Goal: Information Seeking & Learning: Find specific page/section

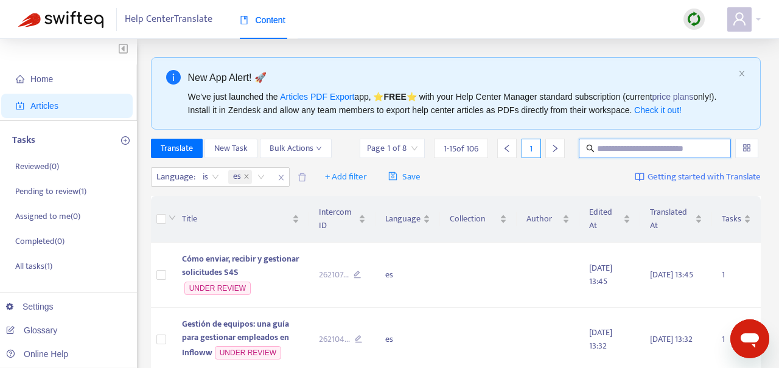
click at [630, 155] on input "text" at bounding box center [655, 148] width 117 height 13
type input "*******"
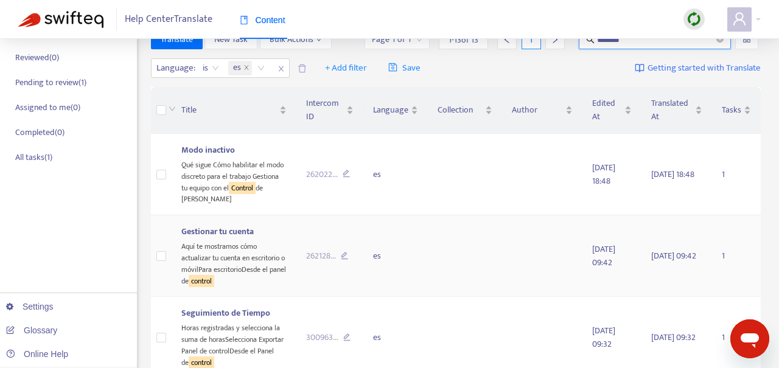
scroll to position [219, 0]
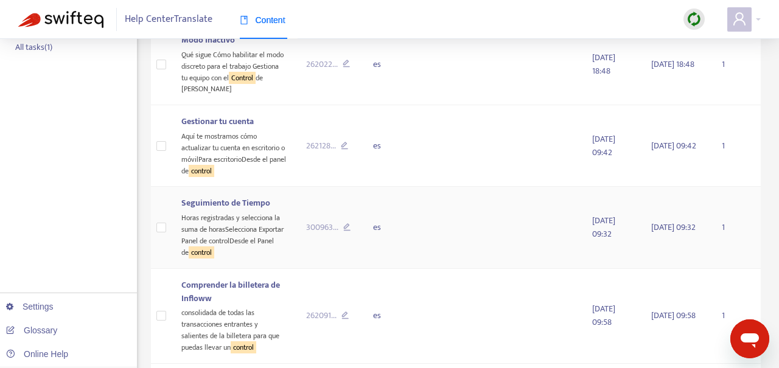
click at [236, 196] on span "Seguimiento de Tiempo" at bounding box center [225, 203] width 89 height 14
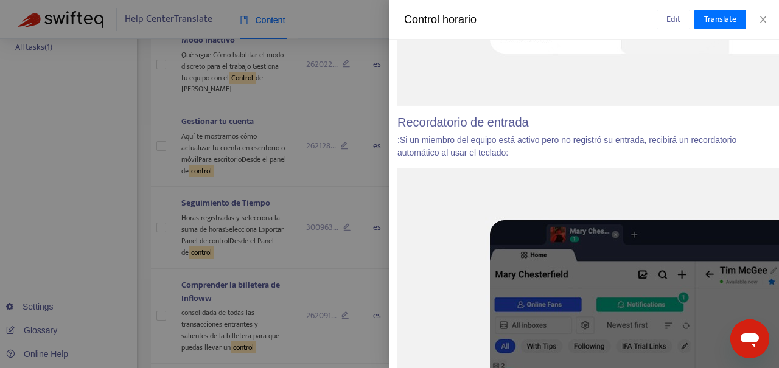
scroll to position [1506, 7]
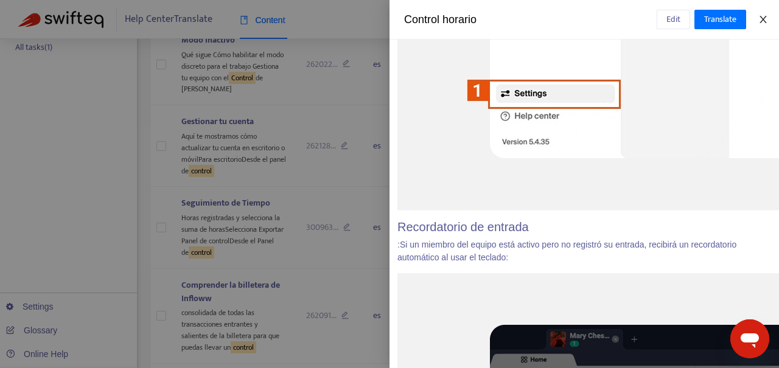
click at [765, 19] on icon "close" at bounding box center [763, 20] width 10 height 10
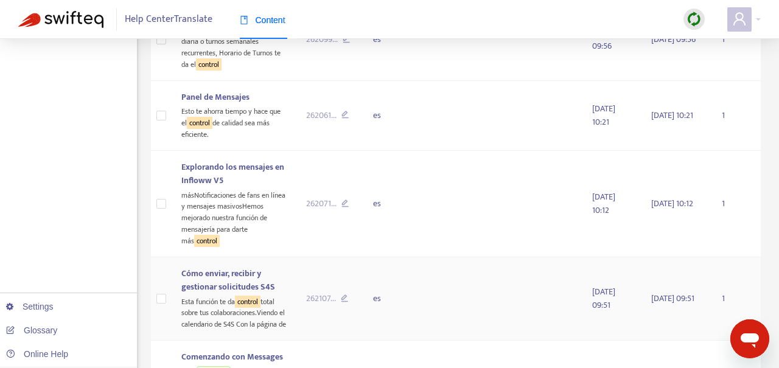
scroll to position [988, 0]
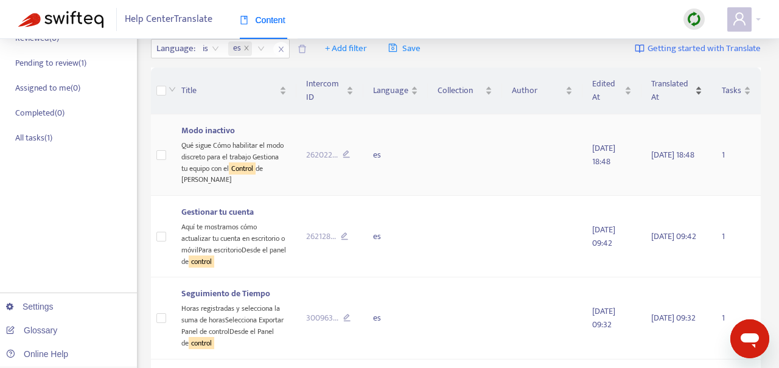
scroll to position [74, 0]
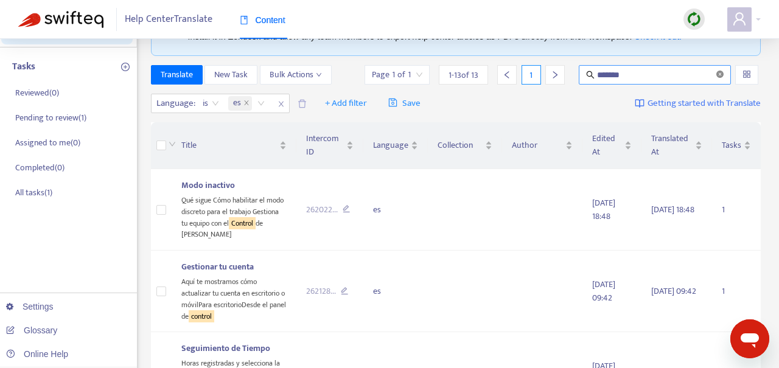
click at [721, 78] on icon "close-circle" at bounding box center [719, 74] width 7 height 7
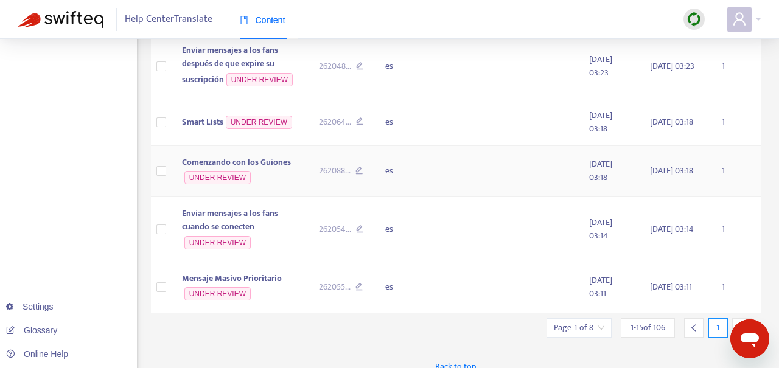
scroll to position [803, 0]
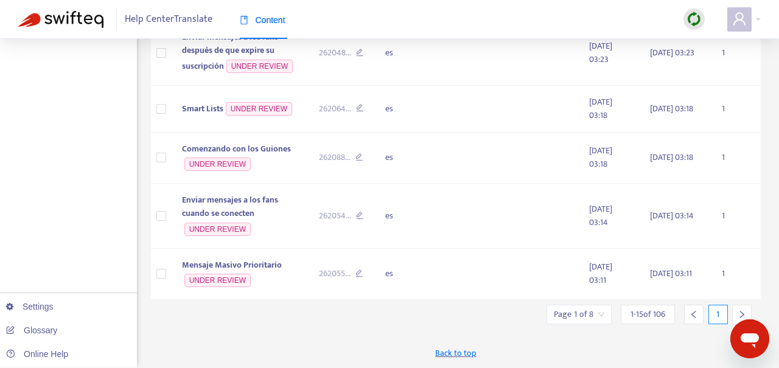
click at [736, 311] on div at bounding box center [741, 314] width 19 height 19
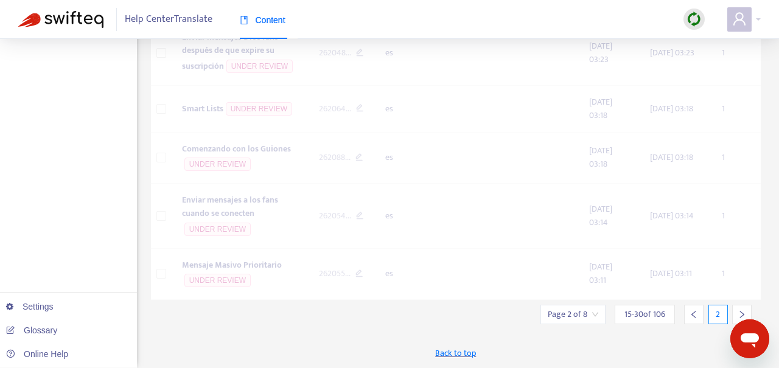
click at [736, 311] on div at bounding box center [741, 314] width 19 height 19
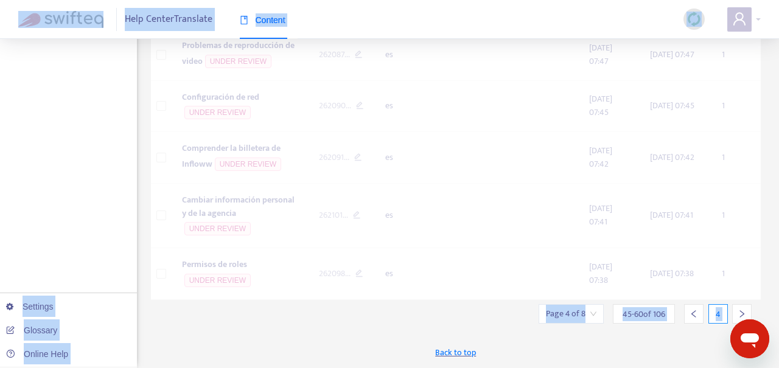
click at [736, 311] on div at bounding box center [741, 313] width 19 height 19
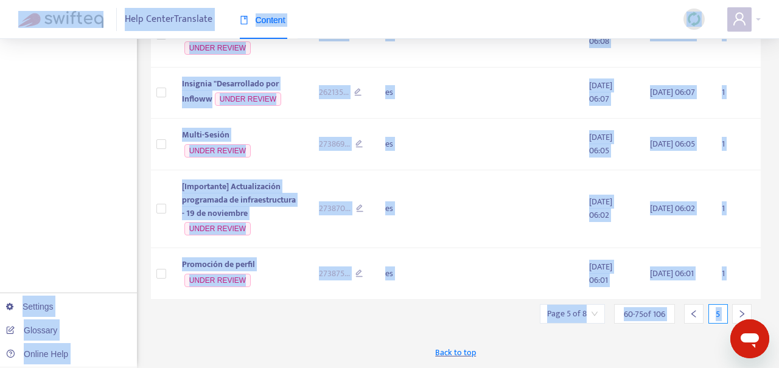
click at [736, 311] on div at bounding box center [741, 313] width 19 height 19
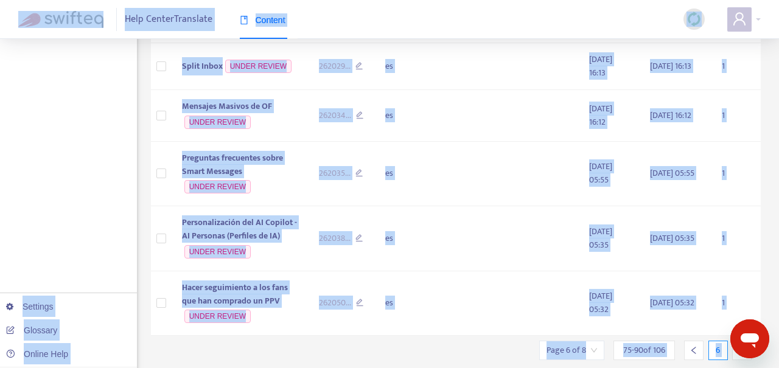
click at [736, 341] on div at bounding box center [741, 350] width 19 height 19
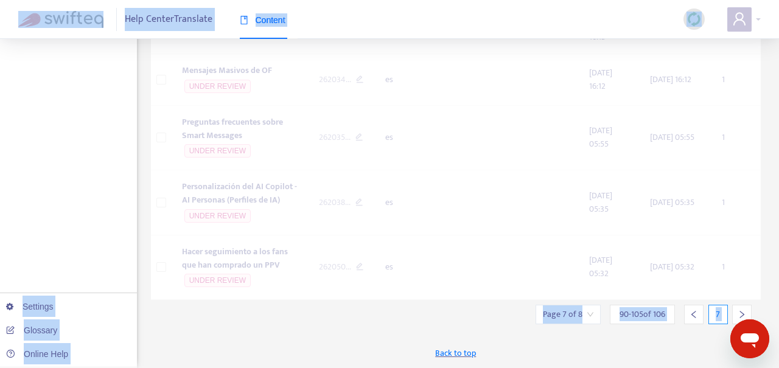
click at [736, 311] on div at bounding box center [741, 314] width 19 height 19
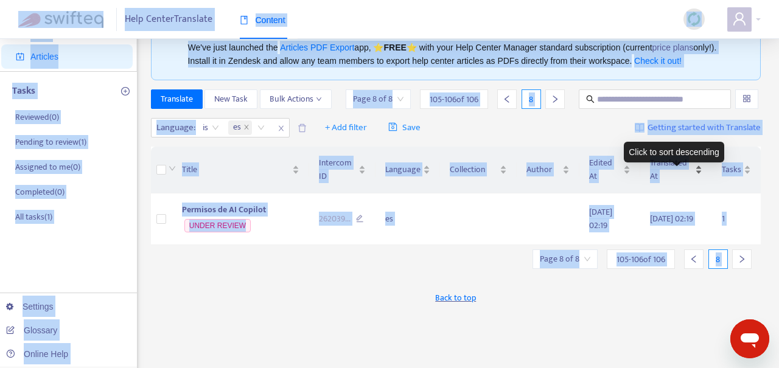
scroll to position [40, 0]
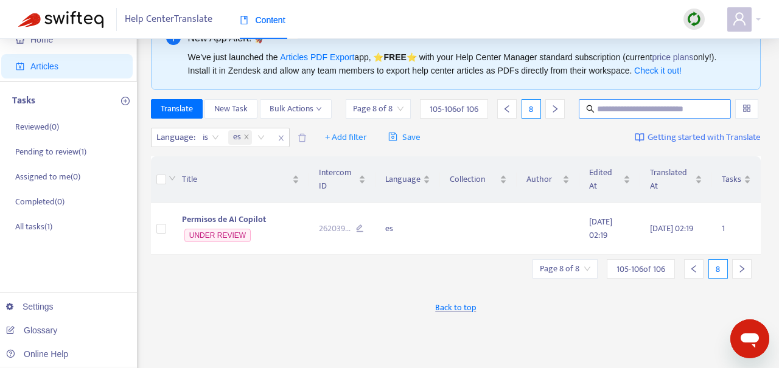
click at [612, 114] on span at bounding box center [655, 108] width 152 height 19
type input "*******"
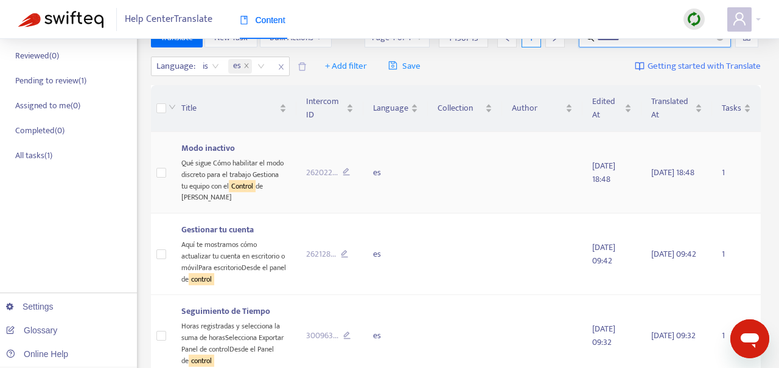
scroll to position [103, 0]
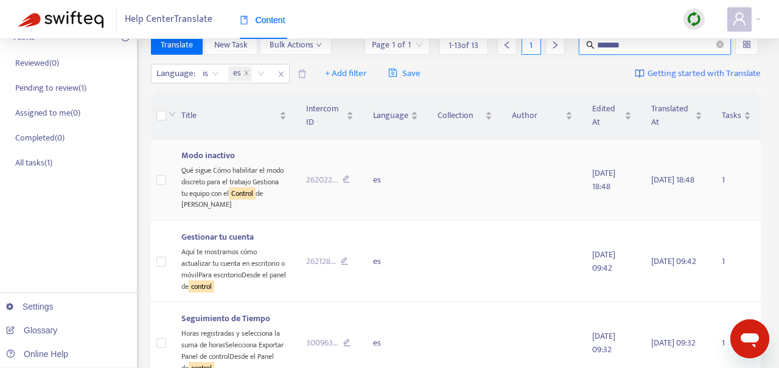
click at [262, 195] on div "Qué sigue Cómo habilitar el modo discreto para el trabajo Gestiona tu equipo co…" at bounding box center [233, 186] width 105 height 48
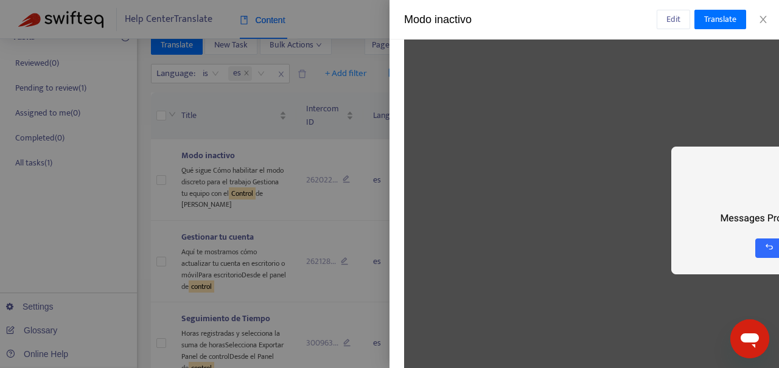
scroll to position [0, 0]
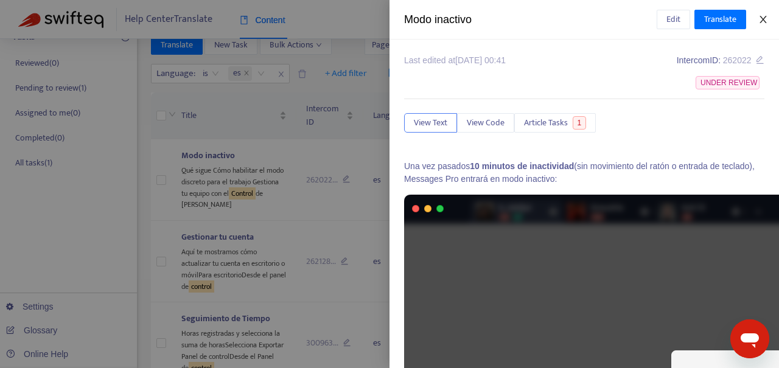
click at [766, 18] on icon "close" at bounding box center [763, 20] width 10 height 10
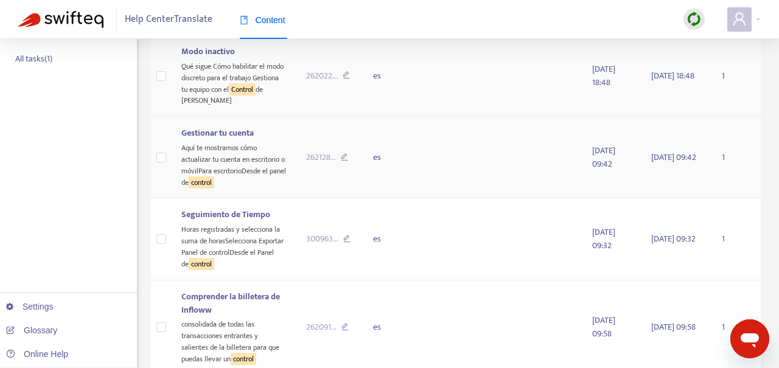
scroll to position [209, 0]
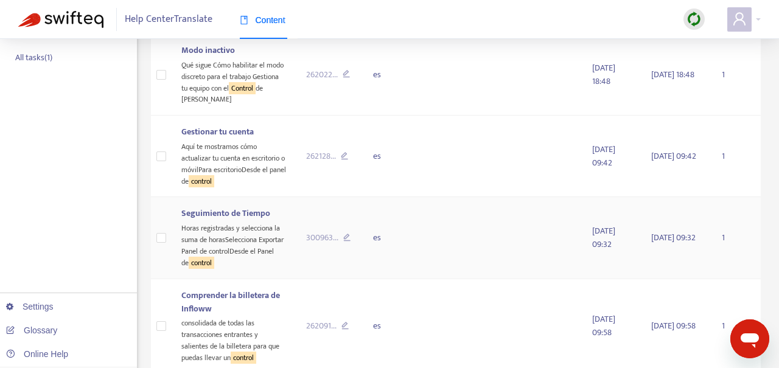
click at [244, 206] on span "Seguimiento de Tiempo" at bounding box center [225, 213] width 89 height 14
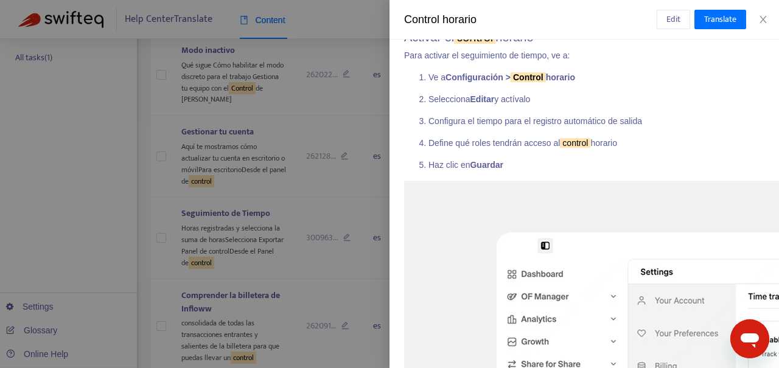
scroll to position [875, 0]
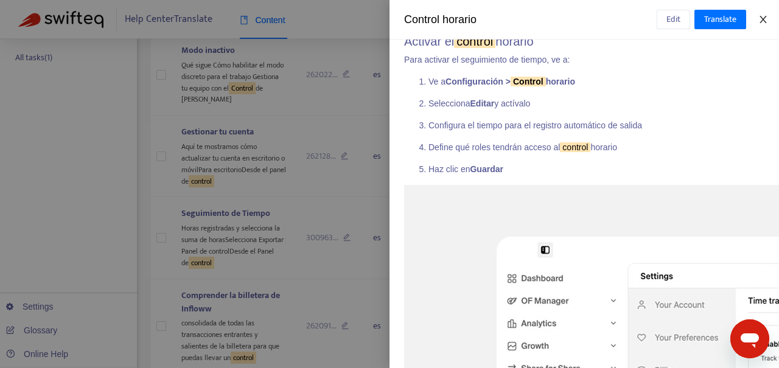
click at [766, 18] on icon "close" at bounding box center [763, 20] width 10 height 10
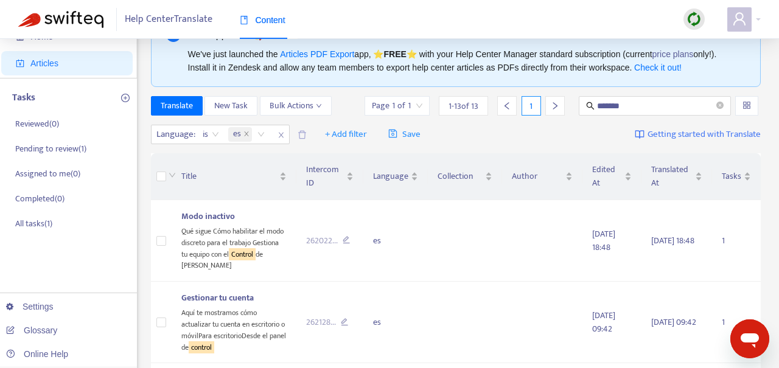
scroll to position [69, 0]
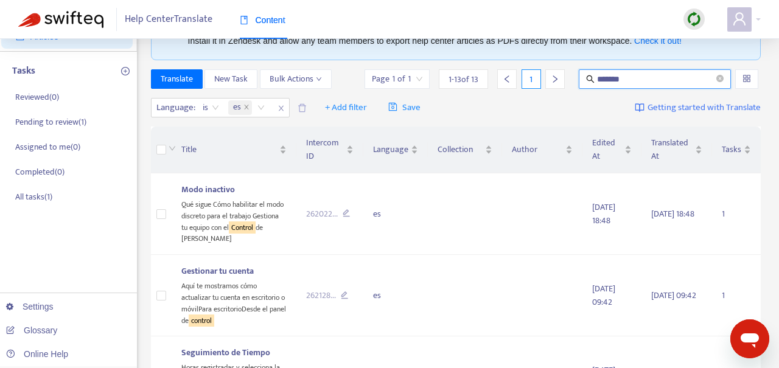
drag, startPoint x: 654, startPoint y: 92, endPoint x: 590, endPoint y: 88, distance: 64.7
click at [590, 88] on span "*******" at bounding box center [655, 78] width 152 height 19
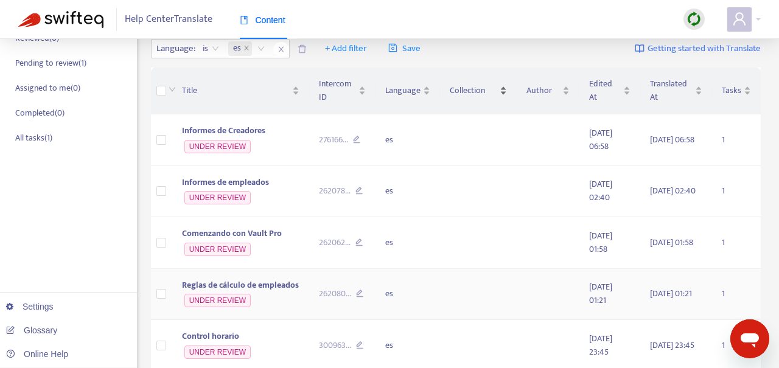
scroll to position [0, 0]
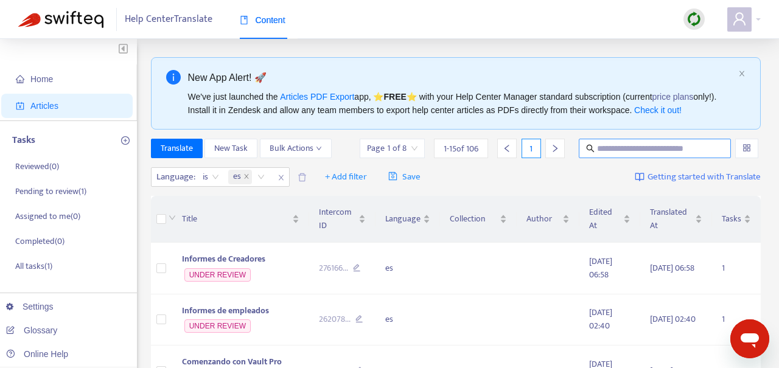
click at [645, 154] on span at bounding box center [655, 148] width 152 height 19
type input "*******"
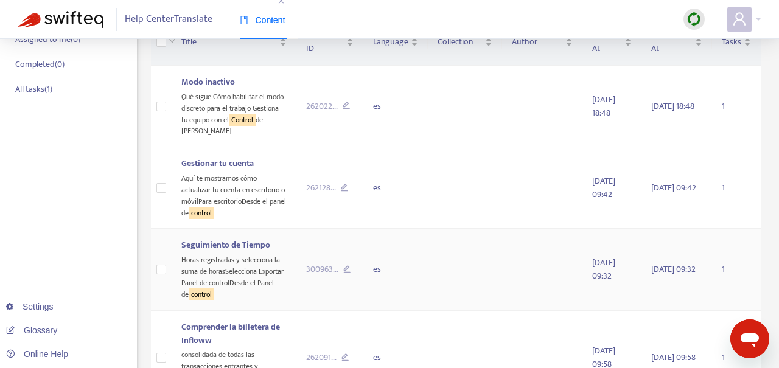
scroll to position [173, 0]
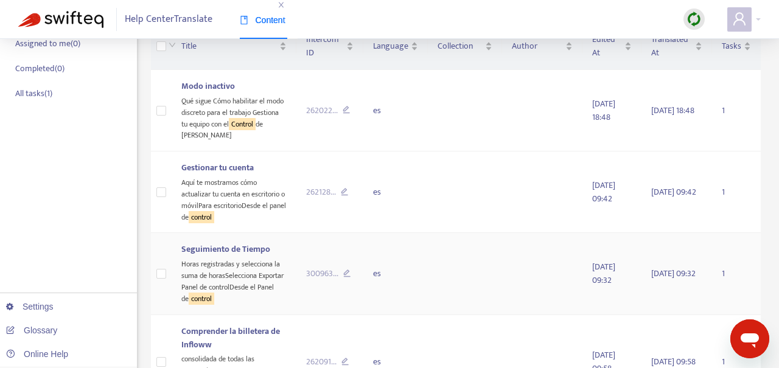
click at [254, 242] on span "Seguimiento de Tiempo" at bounding box center [225, 249] width 89 height 14
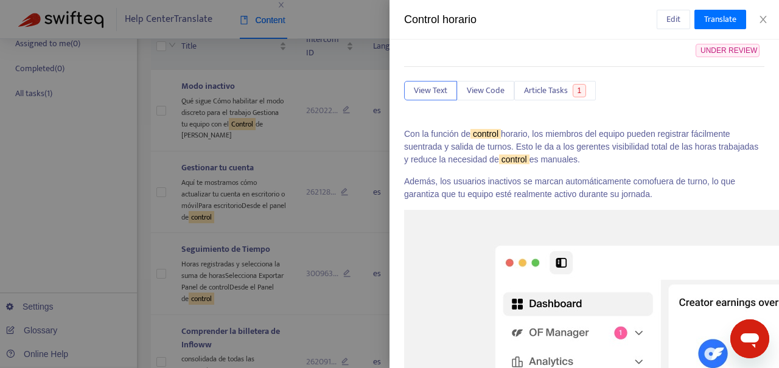
scroll to position [0, 0]
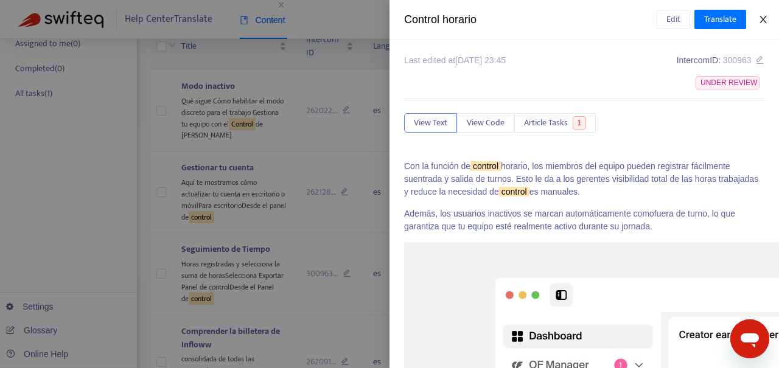
click at [767, 21] on icon "close" at bounding box center [763, 20] width 10 height 10
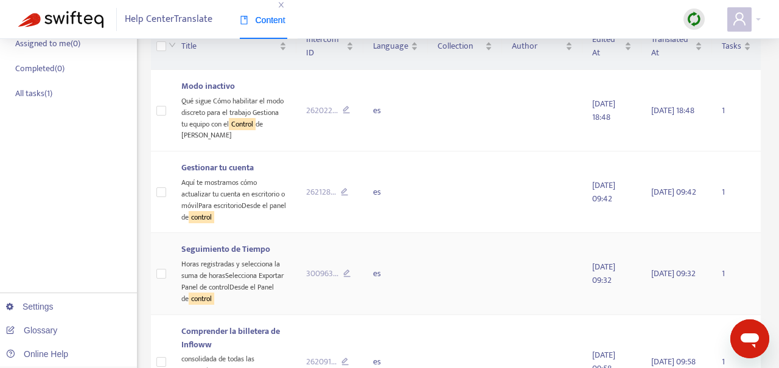
click at [242, 242] on span "Seguimiento de Tiempo" at bounding box center [225, 249] width 89 height 14
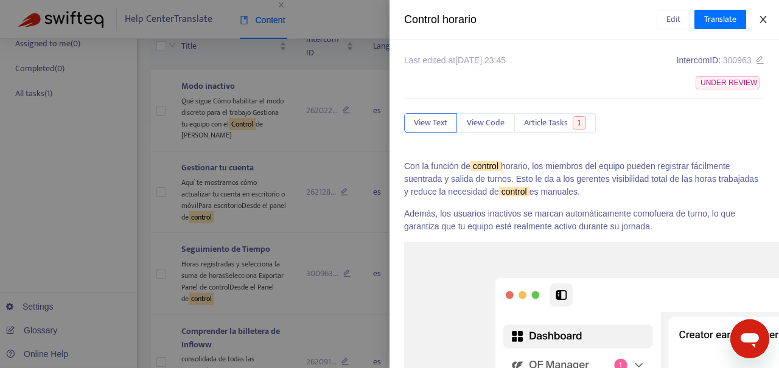
click at [767, 19] on icon "close" at bounding box center [763, 20] width 10 height 10
